Goal: Task Accomplishment & Management: Use online tool/utility

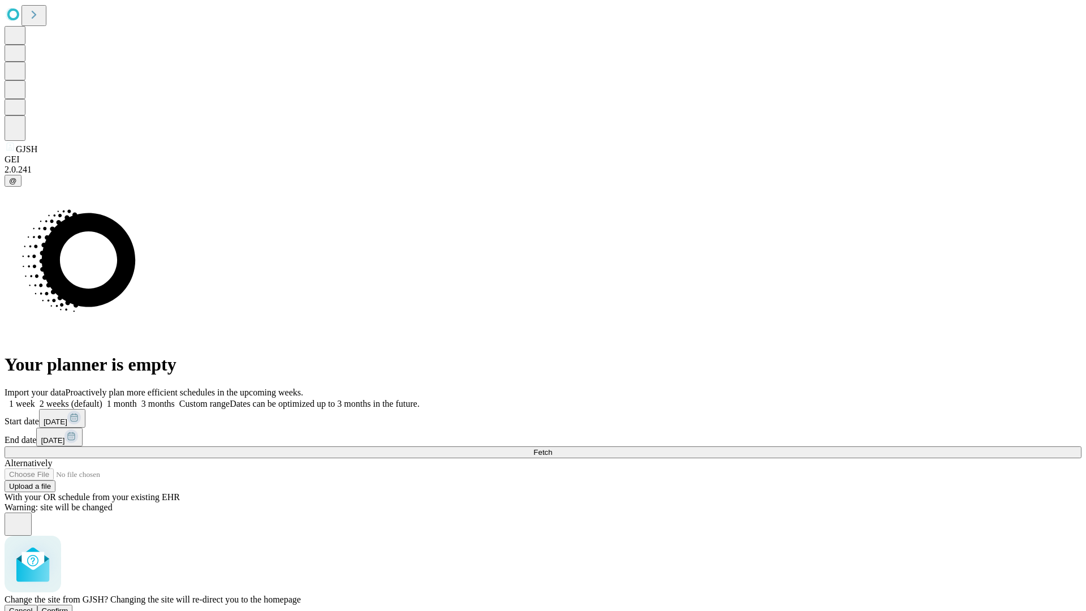
click at [68, 606] on span "Confirm" at bounding box center [55, 610] width 27 height 8
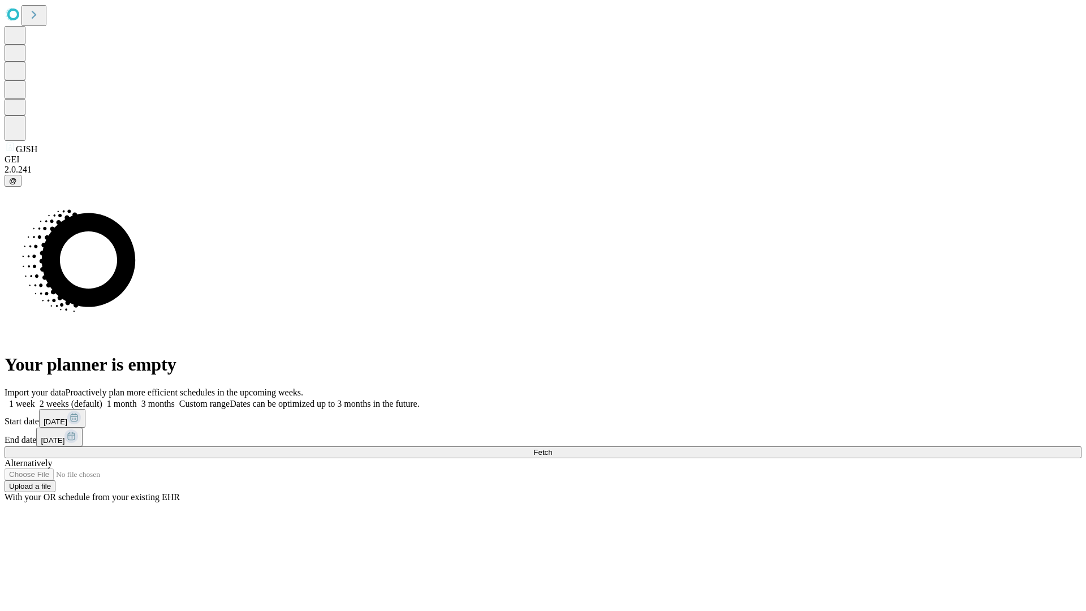
click at [102, 399] on label "2 weeks (default)" at bounding box center [68, 404] width 67 height 10
click at [552, 448] on span "Fetch" at bounding box center [542, 452] width 19 height 8
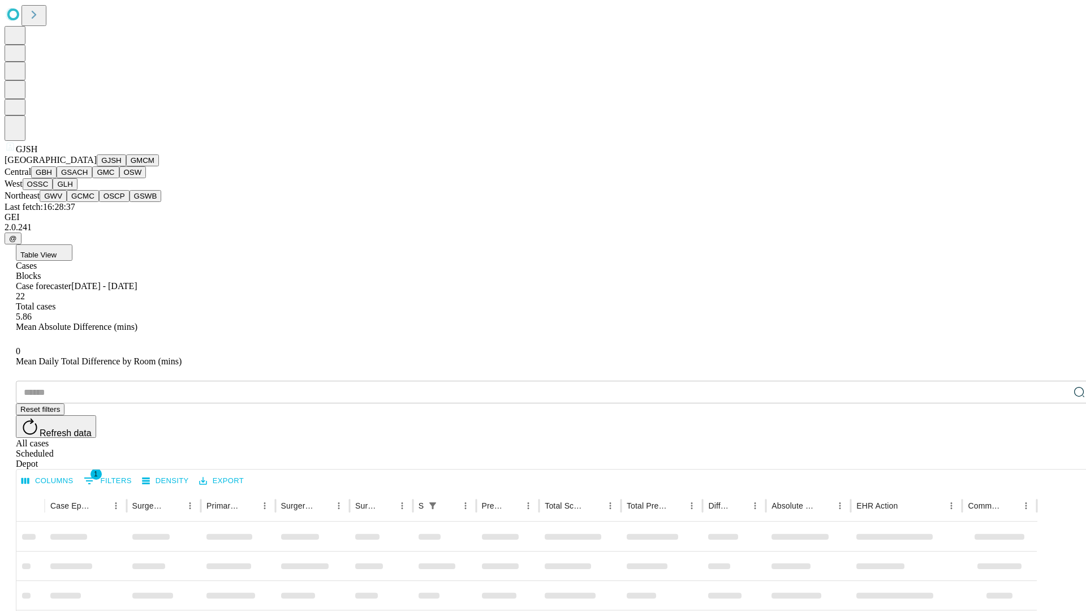
click at [126, 166] on button "GMCM" at bounding box center [142, 160] width 33 height 12
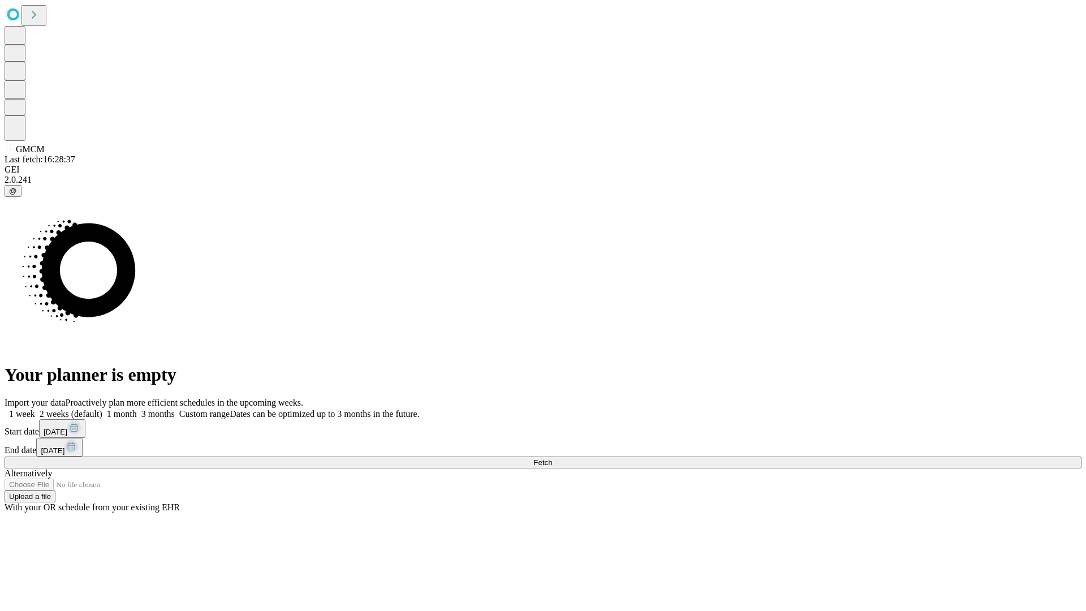
click at [102, 409] on label "2 weeks (default)" at bounding box center [68, 414] width 67 height 10
click at [552, 458] on span "Fetch" at bounding box center [542, 462] width 19 height 8
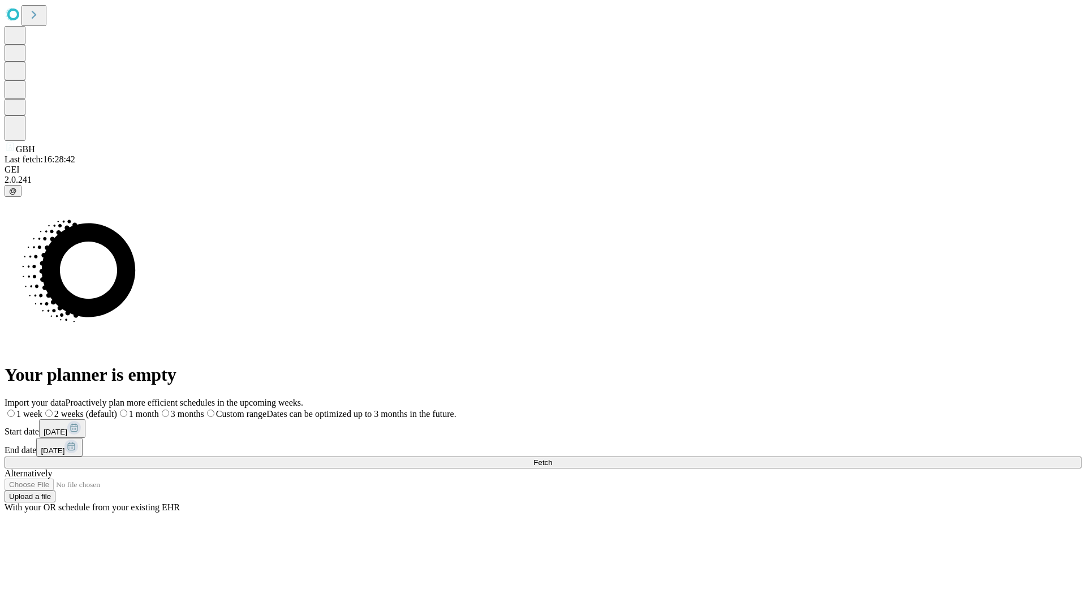
click at [117, 409] on label "2 weeks (default)" at bounding box center [79, 414] width 75 height 10
click at [552, 458] on span "Fetch" at bounding box center [542, 462] width 19 height 8
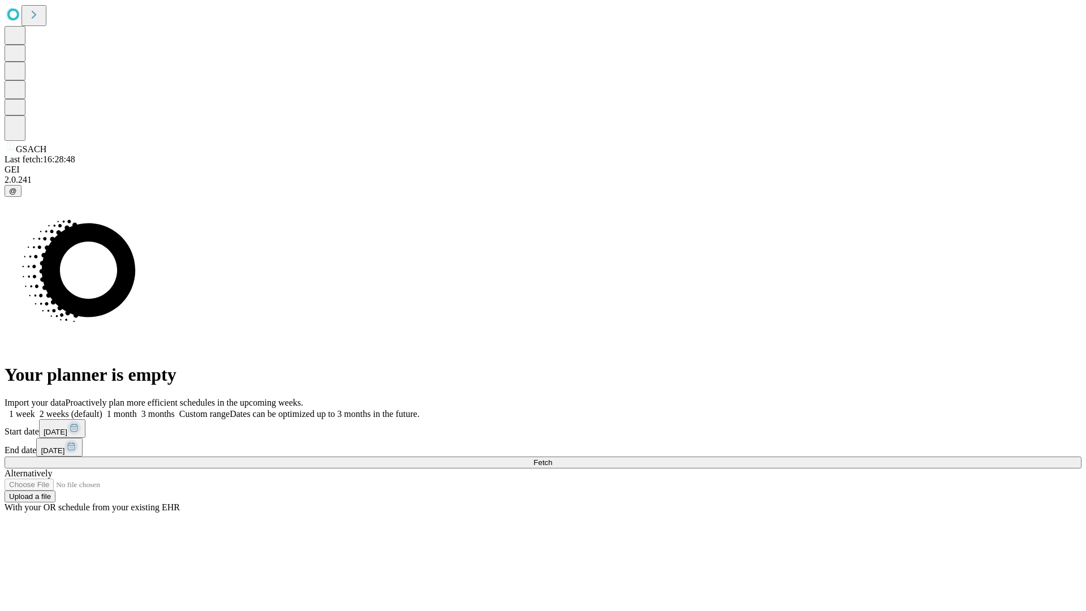
click at [102, 409] on label "2 weeks (default)" at bounding box center [68, 414] width 67 height 10
click at [552, 458] on span "Fetch" at bounding box center [542, 462] width 19 height 8
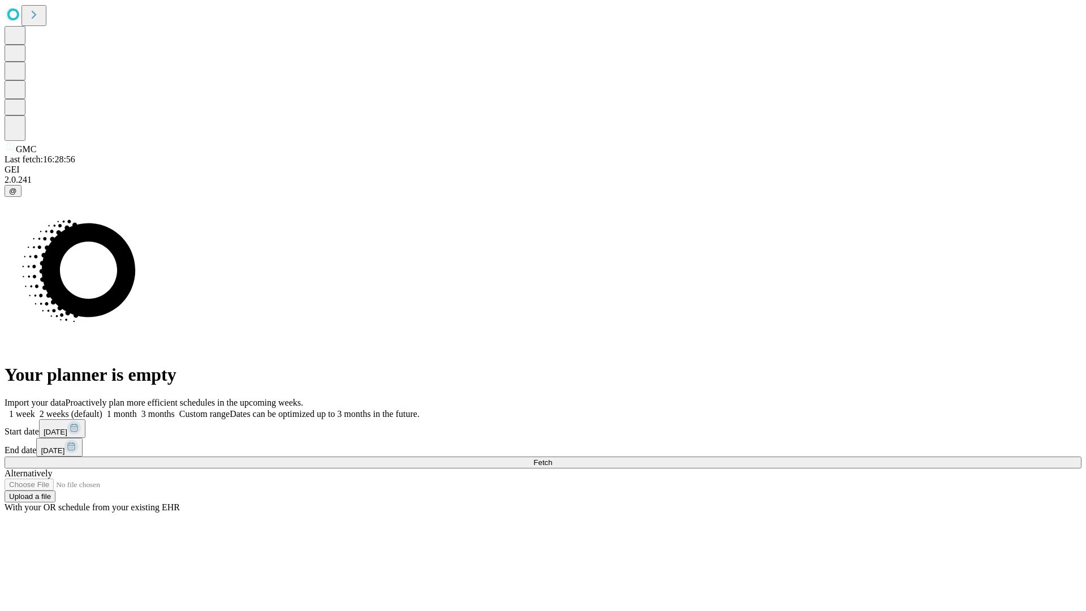
click at [102, 409] on label "2 weeks (default)" at bounding box center [68, 414] width 67 height 10
click at [552, 458] on span "Fetch" at bounding box center [542, 462] width 19 height 8
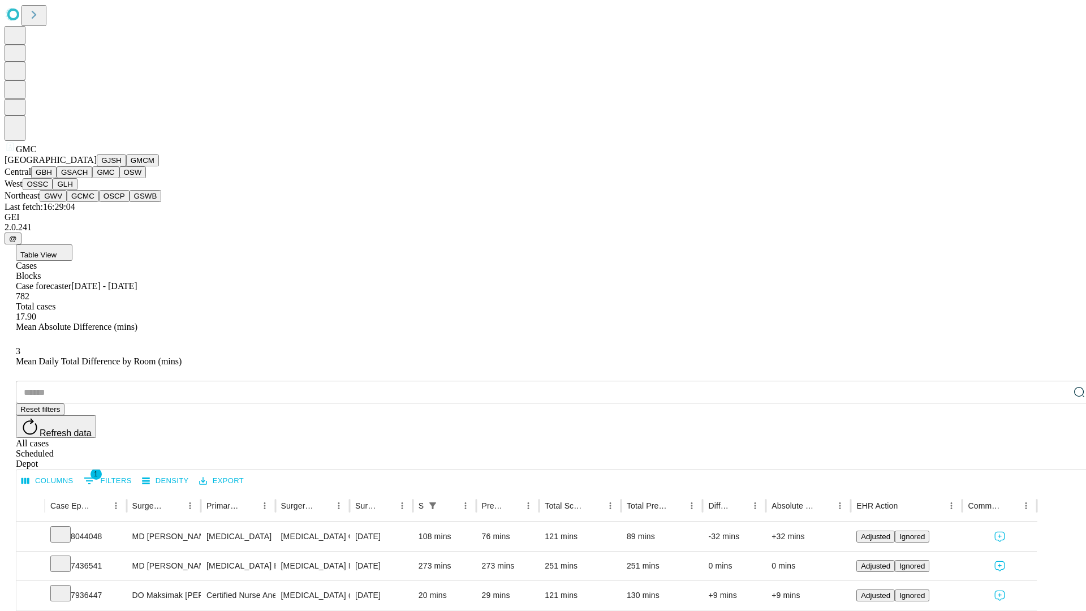
click at [119, 178] on button "OSW" at bounding box center [132, 172] width 27 height 12
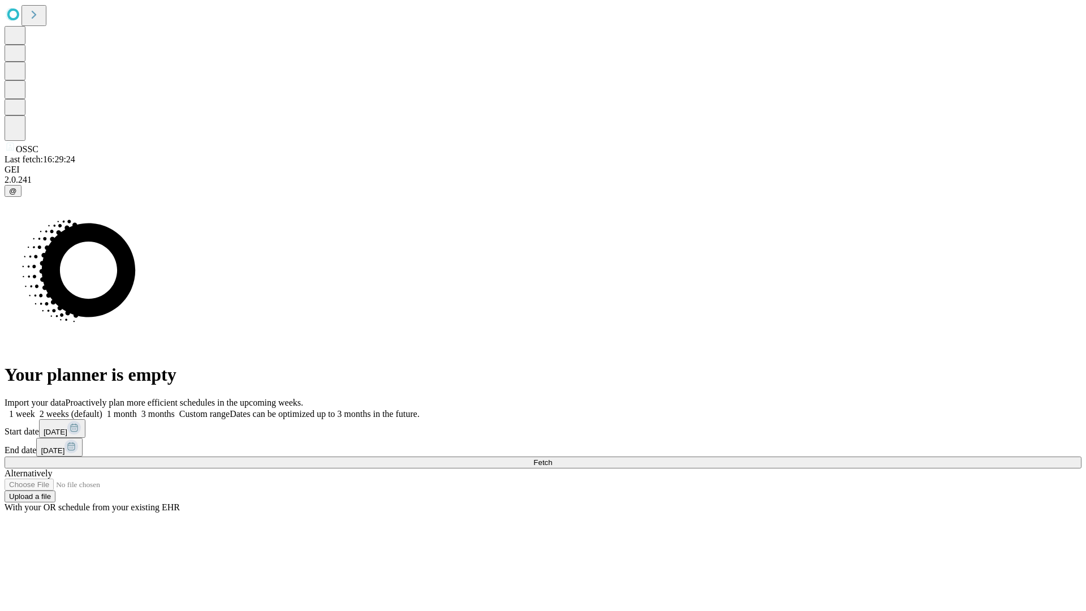
click at [552, 458] on span "Fetch" at bounding box center [542, 462] width 19 height 8
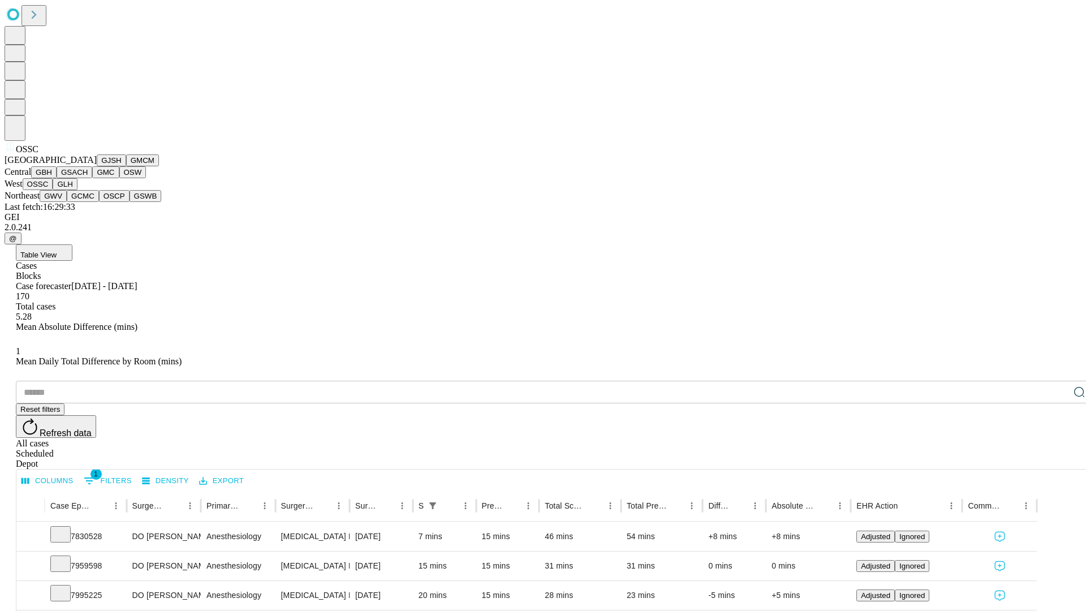
click at [77, 190] on button "GLH" at bounding box center [65, 184] width 24 height 12
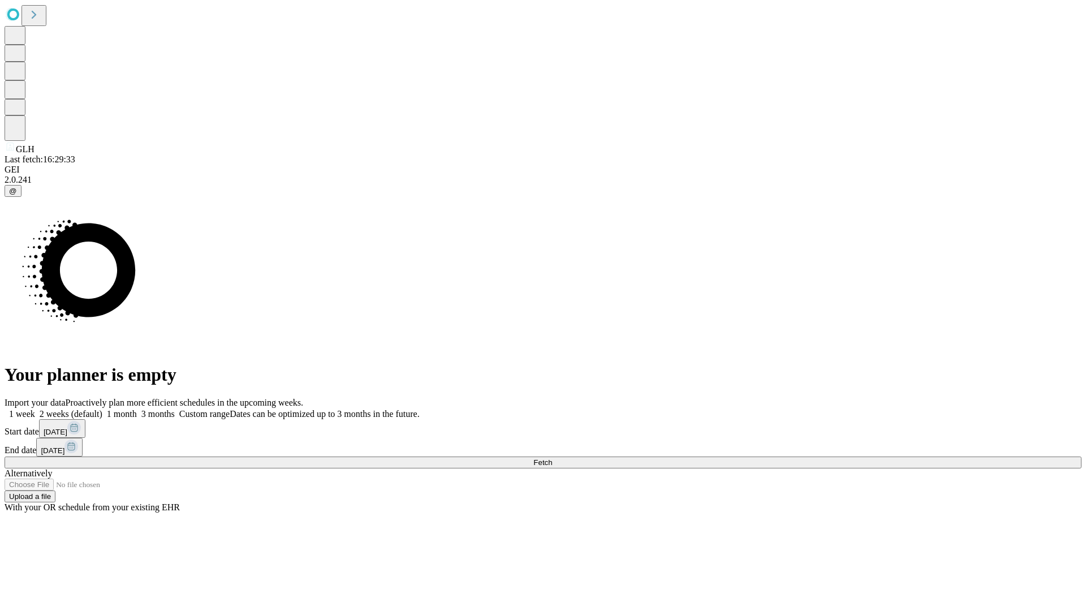
click at [102, 409] on label "2 weeks (default)" at bounding box center [68, 414] width 67 height 10
click at [552, 458] on span "Fetch" at bounding box center [542, 462] width 19 height 8
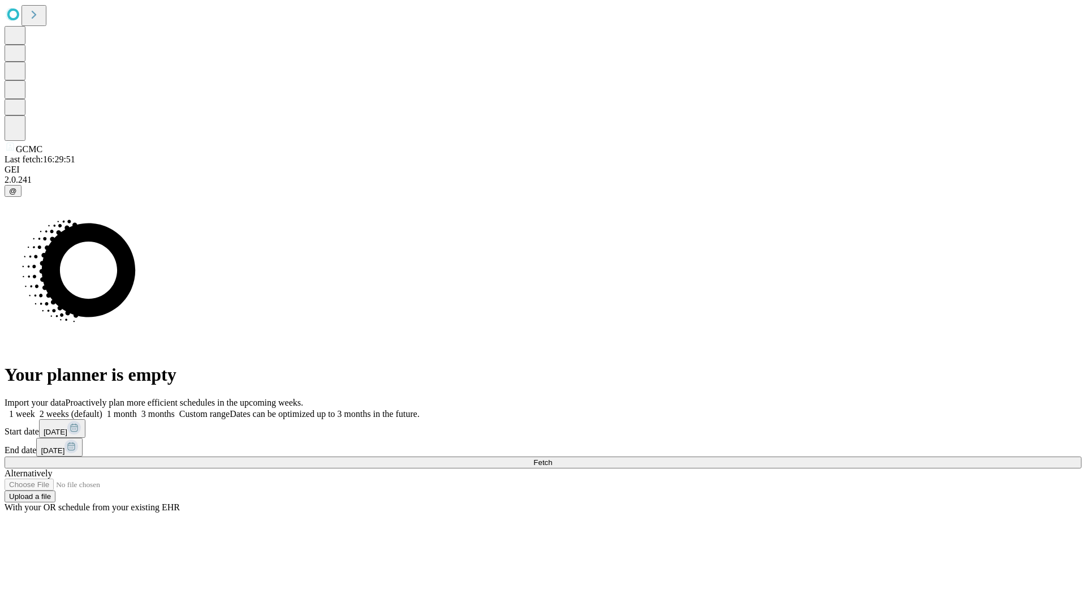
click at [102, 409] on label "2 weeks (default)" at bounding box center [68, 414] width 67 height 10
click at [552, 458] on span "Fetch" at bounding box center [542, 462] width 19 height 8
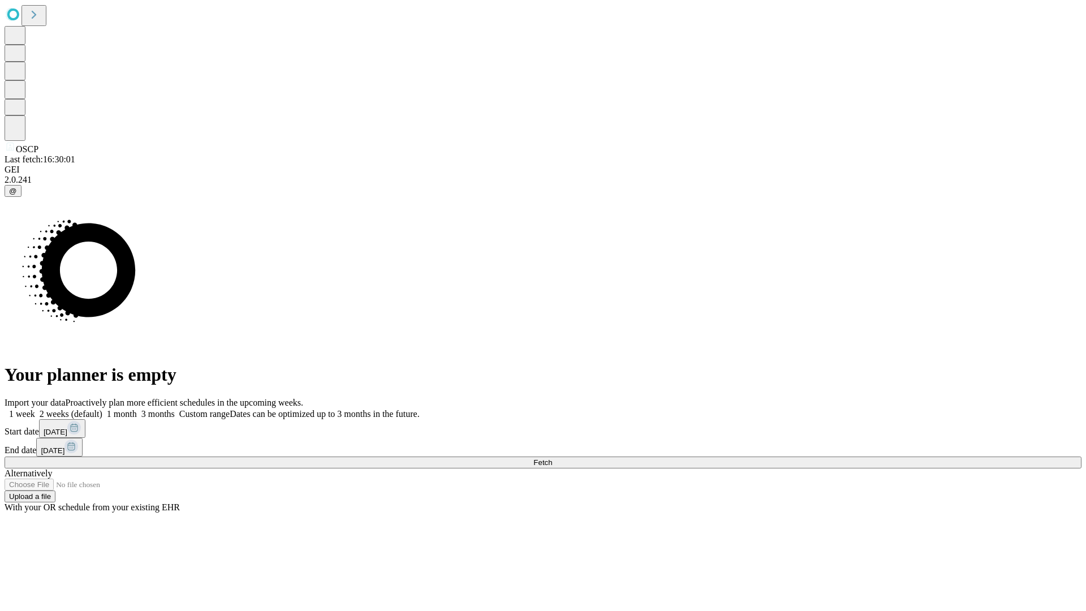
click at [102, 409] on label "2 weeks (default)" at bounding box center [68, 414] width 67 height 10
click at [552, 458] on span "Fetch" at bounding box center [542, 462] width 19 height 8
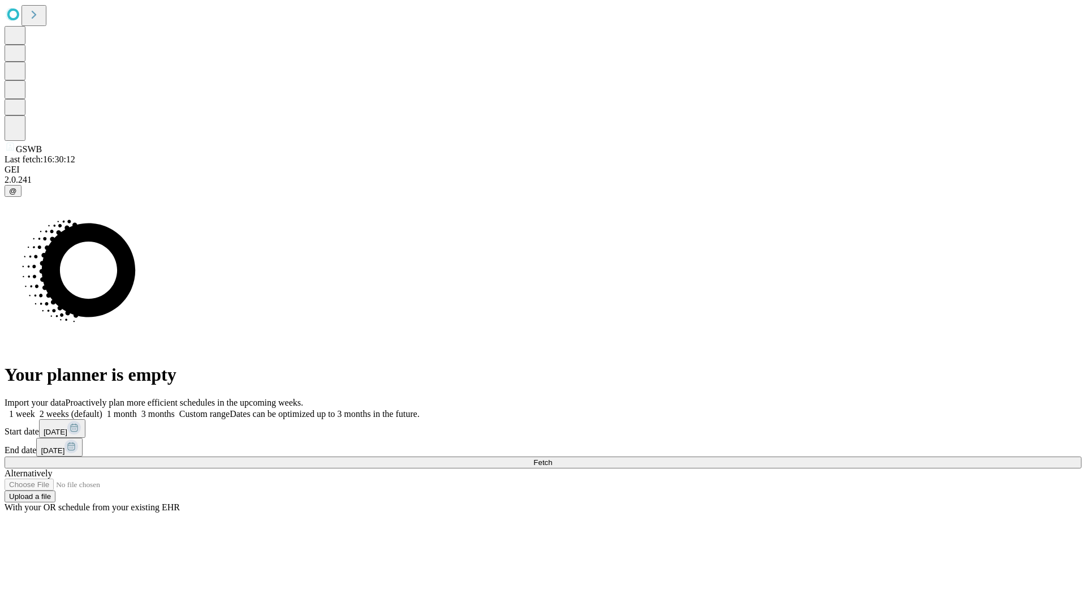
click at [102, 409] on label "2 weeks (default)" at bounding box center [68, 414] width 67 height 10
click at [552, 458] on span "Fetch" at bounding box center [542, 462] width 19 height 8
